Goal: Find specific page/section: Find specific page/section

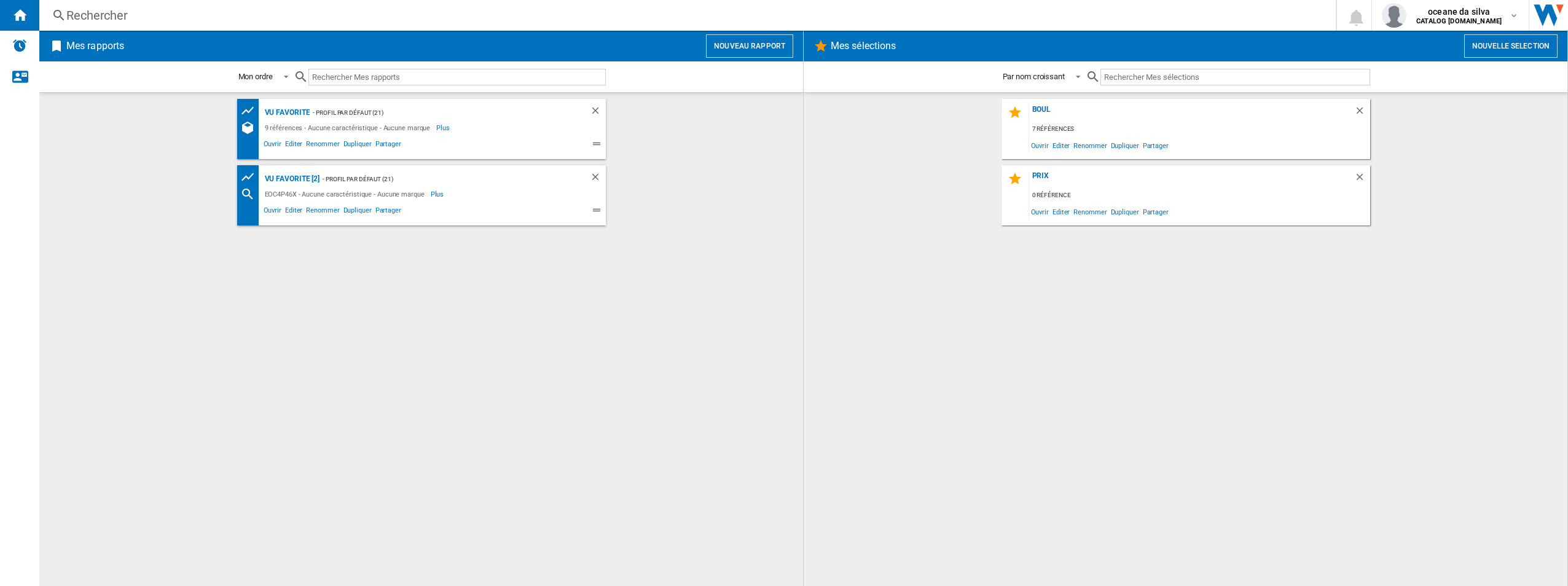
click at [407, 73] on input "text" at bounding box center [457, 77] width 298 height 17
click at [292, 113] on div "vu favorite" at bounding box center [286, 113] width 48 height 15
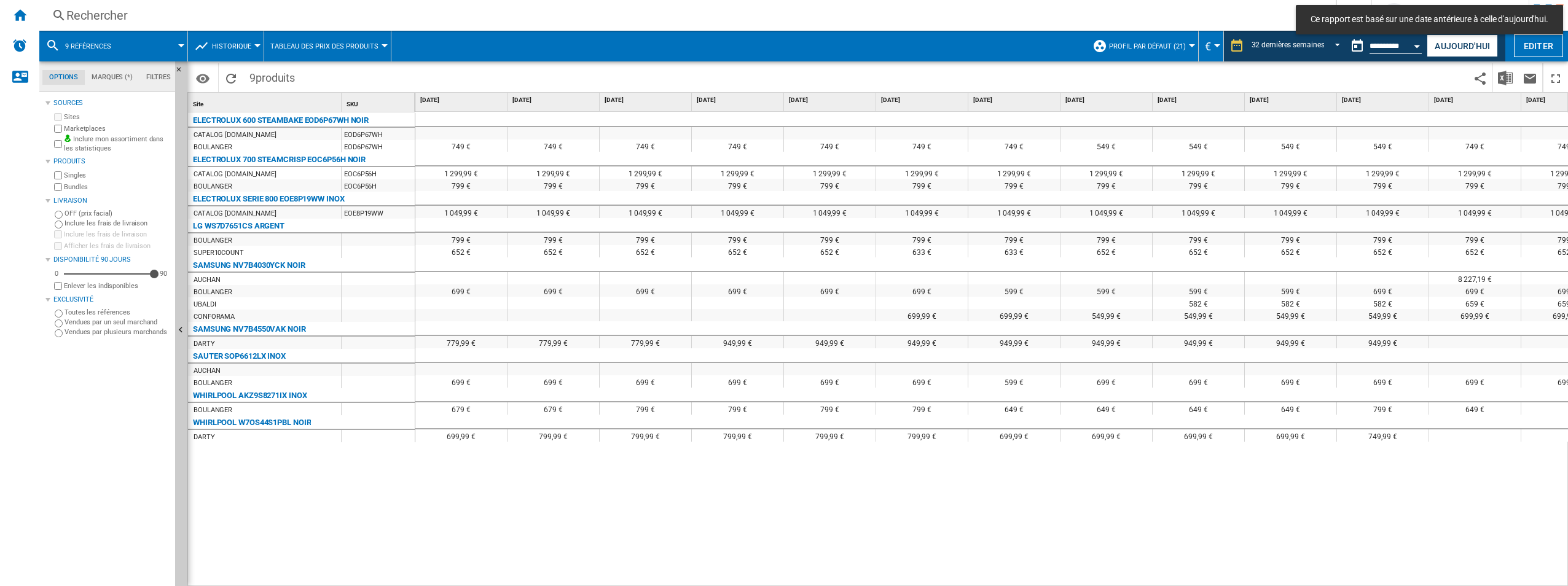
click at [97, 49] on span "9 références" at bounding box center [88, 46] width 46 height 8
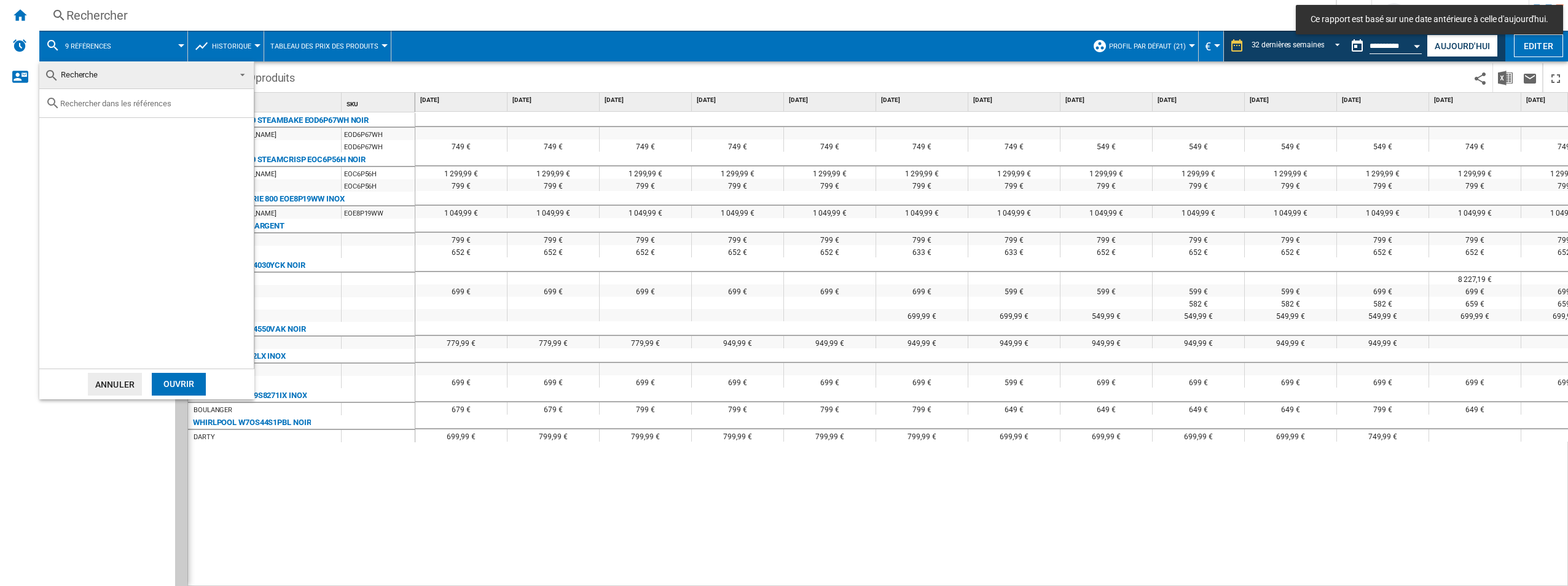
click at [128, 99] on input "text" at bounding box center [154, 103] width 188 height 9
paste input "BXP2337B"
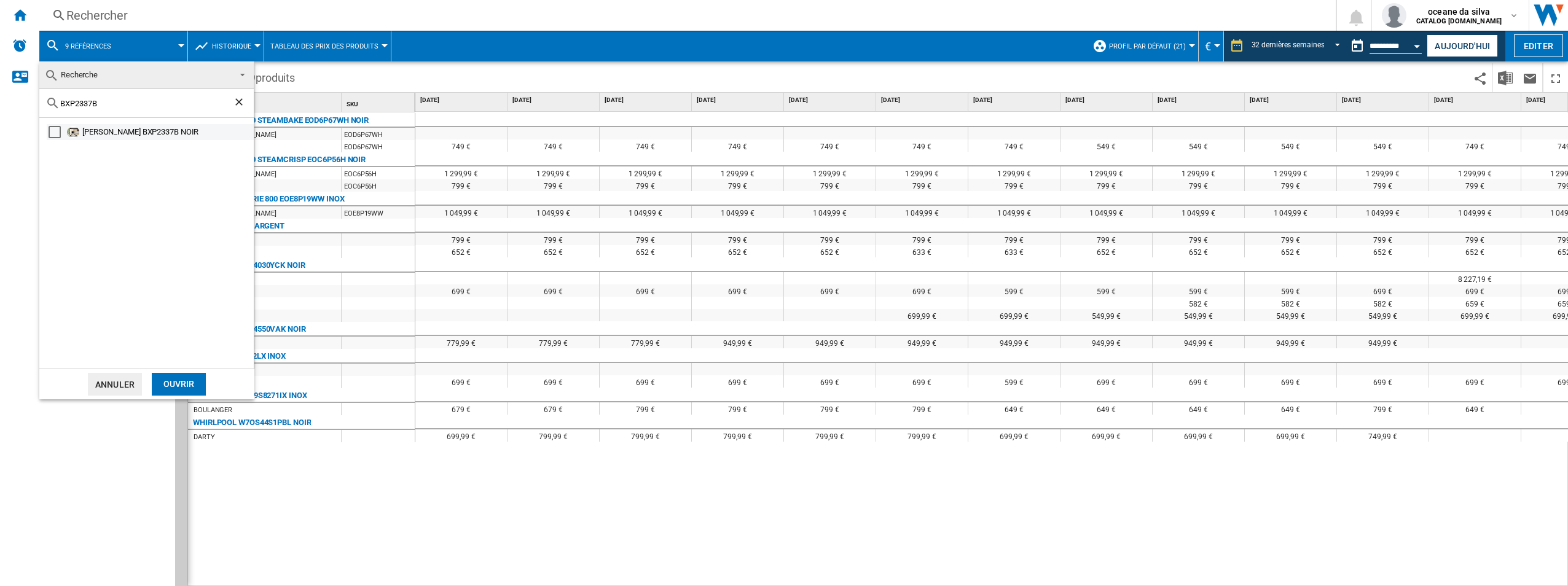
type input "BXP2337B"
click at [91, 128] on div "[PERSON_NAME] BXP2337B NOIR" at bounding box center [167, 132] width 169 height 13
click at [192, 382] on div "Ouvrir" at bounding box center [178, 384] width 54 height 22
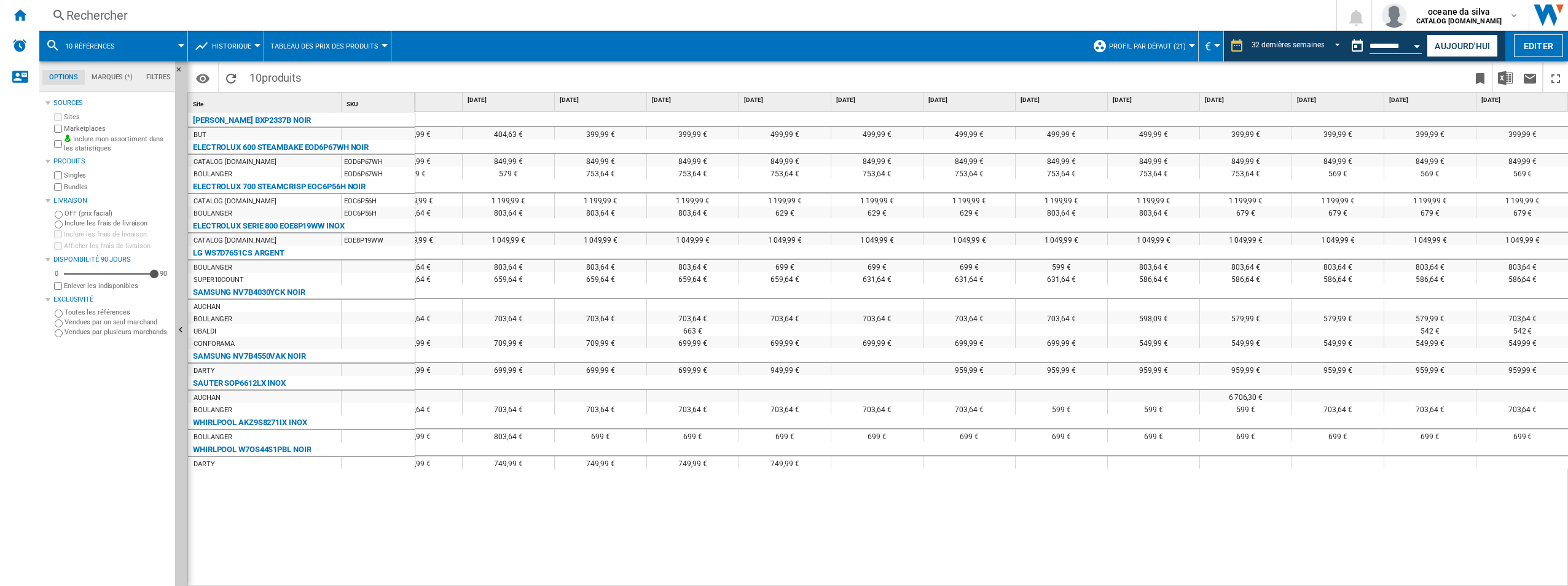
click at [122, 40] on button "10 références" at bounding box center [96, 46] width 62 height 31
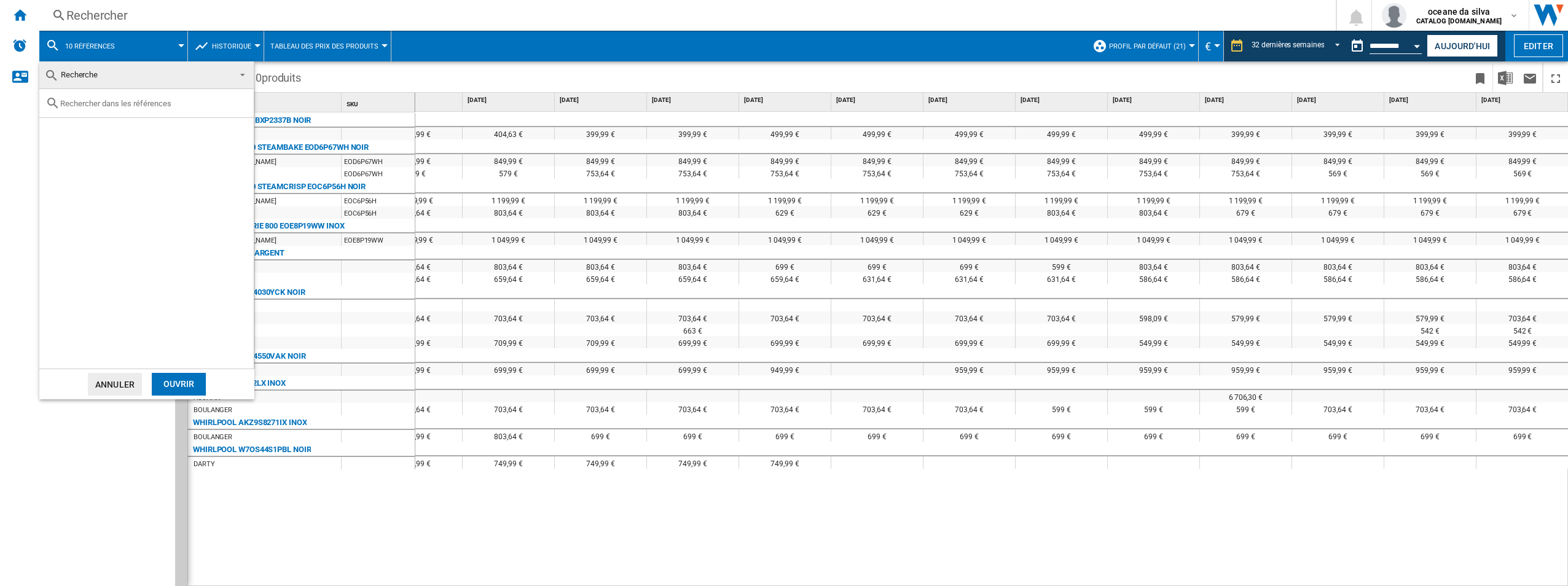
click at [160, 99] on input "text" at bounding box center [154, 103] width 188 height 9
paste input "BSA65226PX"
type input "BSA65226PX"
click at [94, 138] on div "HISENSE BSA65226PX INOX" at bounding box center [167, 132] width 169 height 13
click at [193, 384] on div "Ouvrir" at bounding box center [178, 384] width 54 height 22
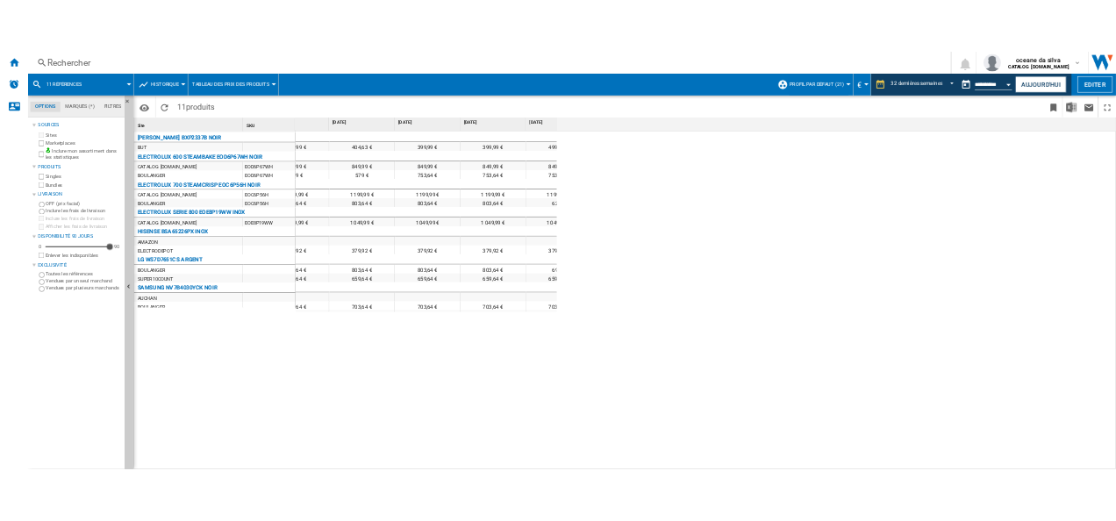
scroll to position [0, 2696]
